Goal: Find specific page/section

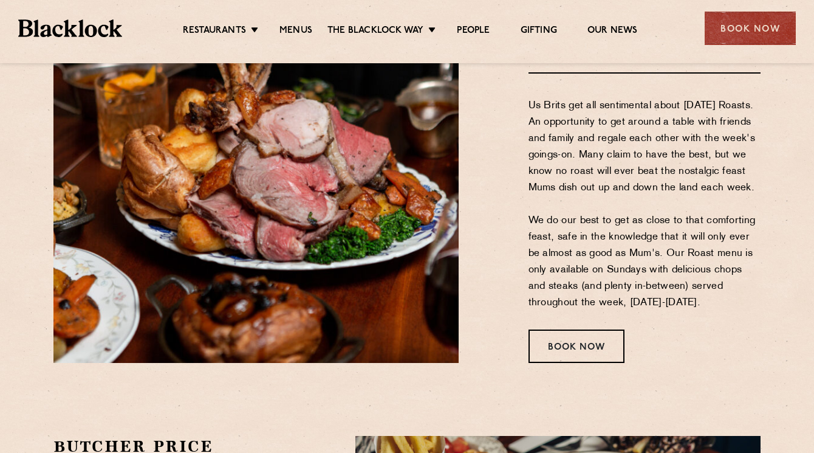
scroll to position [1651, 0]
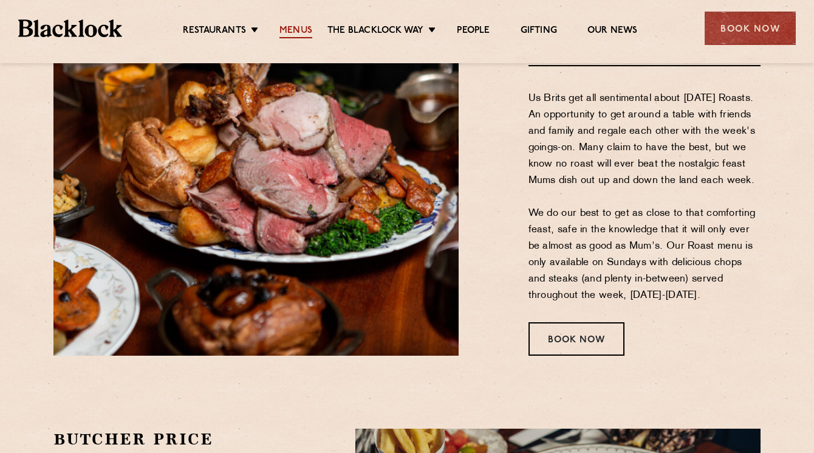
click at [297, 31] on link "Menus" at bounding box center [295, 31] width 33 height 13
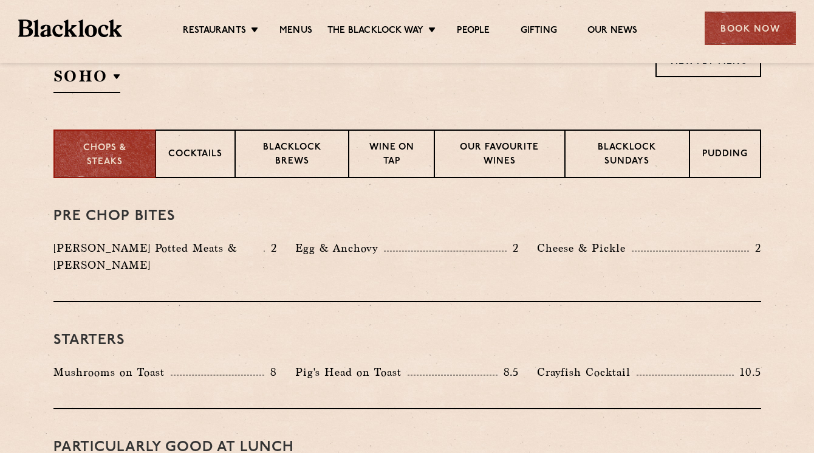
scroll to position [436, 0]
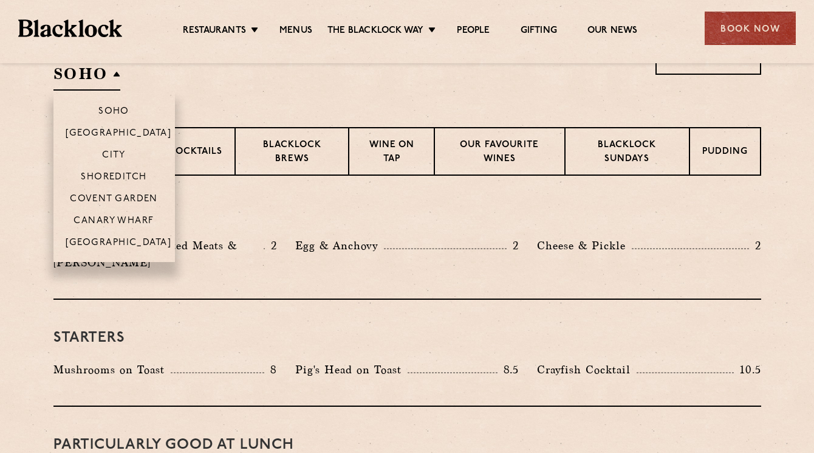
click at [115, 75] on h2 "SOHO" at bounding box center [86, 76] width 67 height 27
click at [125, 223] on p "Canary Wharf" at bounding box center [114, 222] width 80 height 12
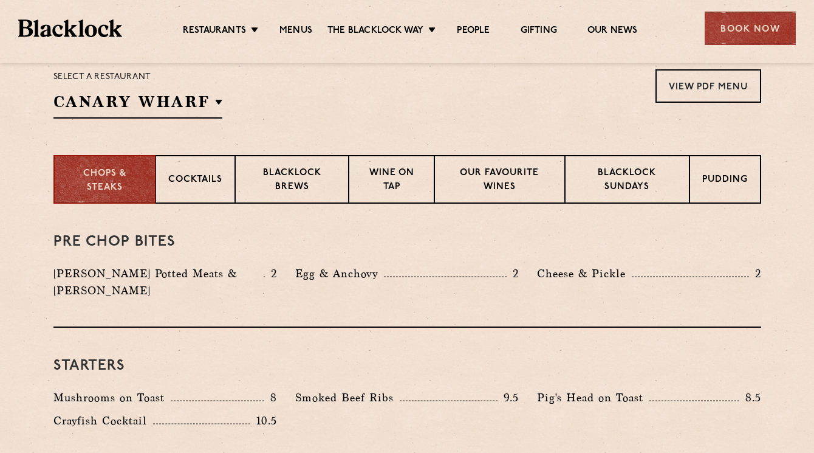
scroll to position [410, 0]
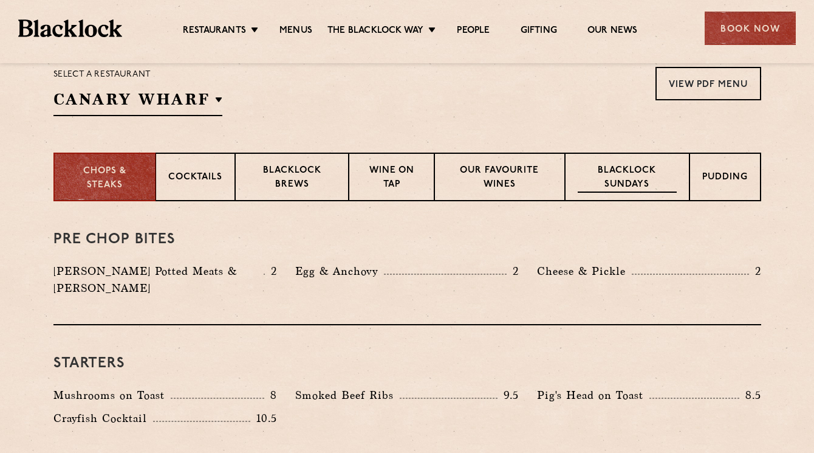
click at [609, 182] on p "Blacklock Sundays" at bounding box center [627, 178] width 98 height 29
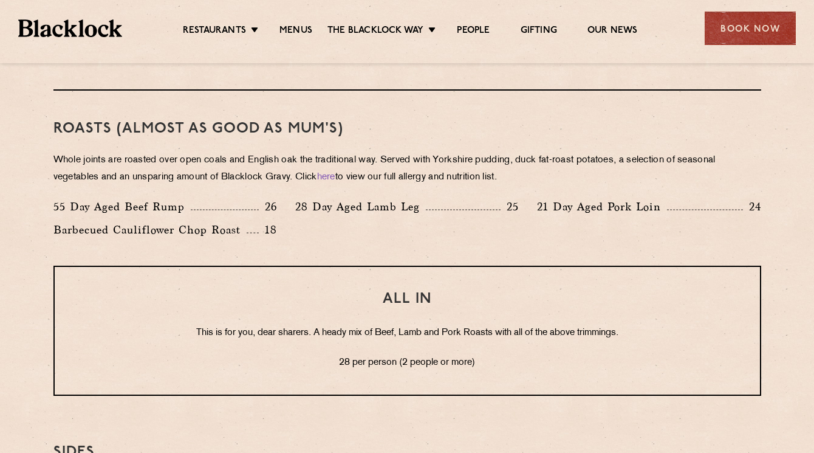
scroll to position [468, 0]
